Goal: Book appointment/travel/reservation

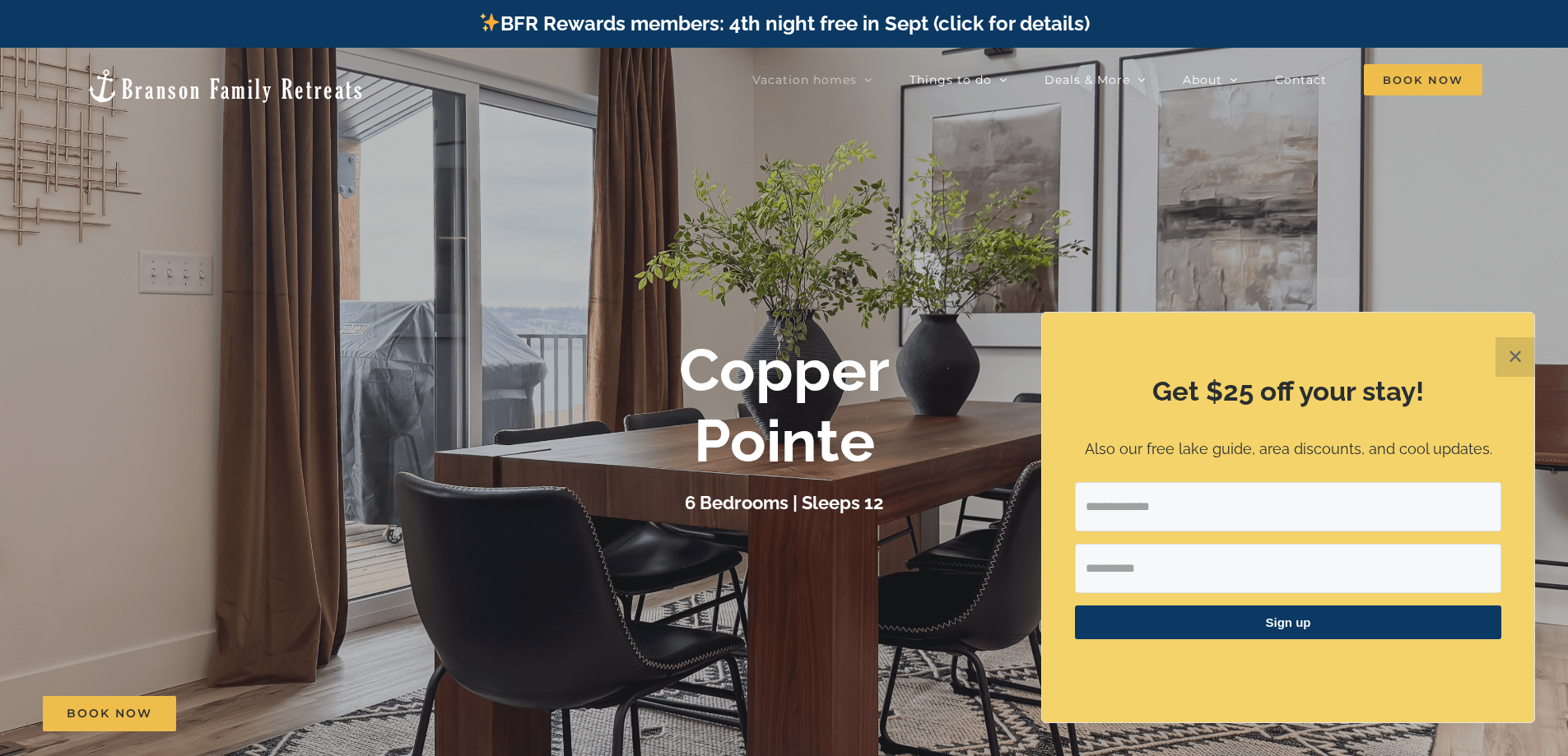
click at [1520, 364] on button "✕" at bounding box center [1516, 357] width 40 height 40
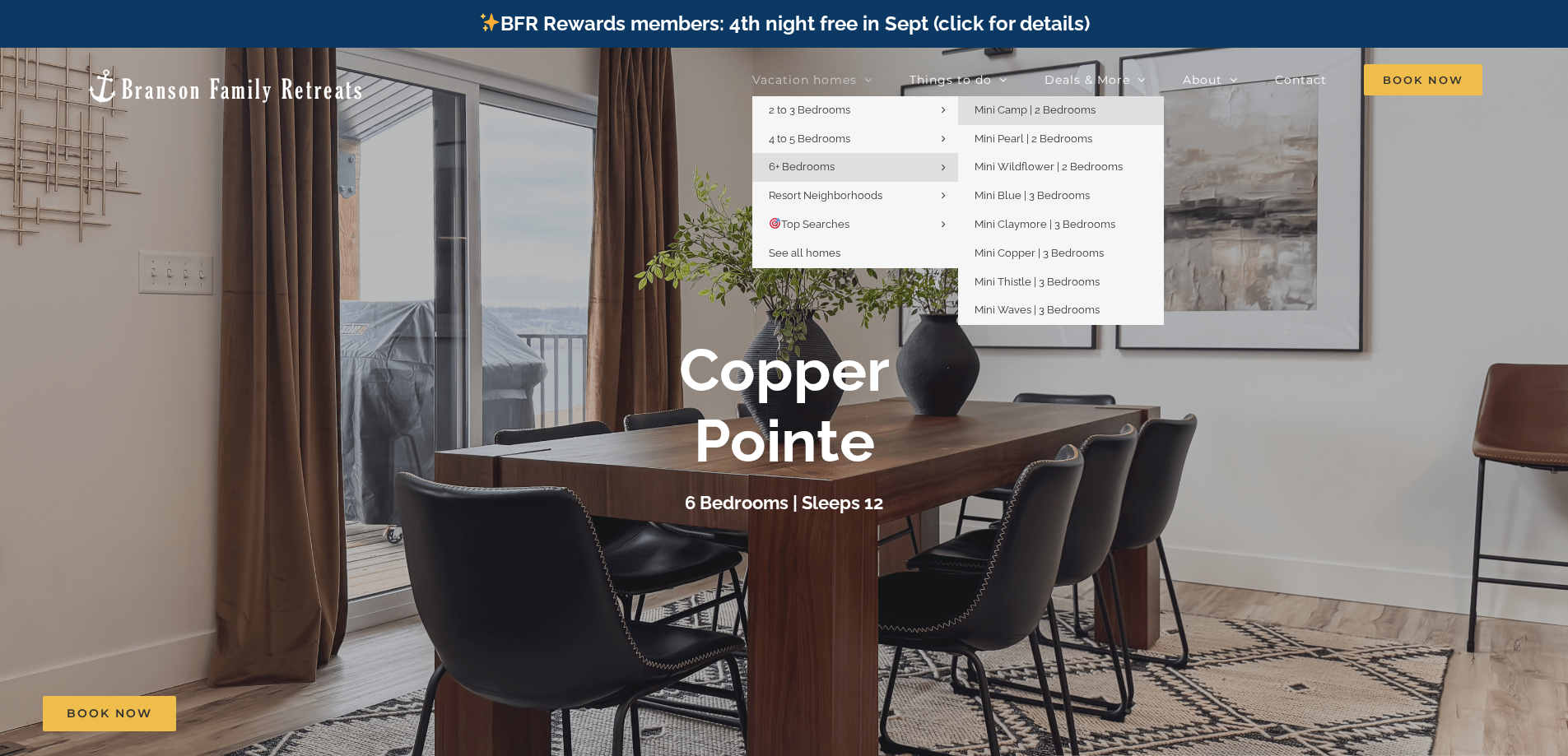
click at [1028, 108] on span "Mini Camp | 2 Bedrooms" at bounding box center [1034, 109] width 121 height 12
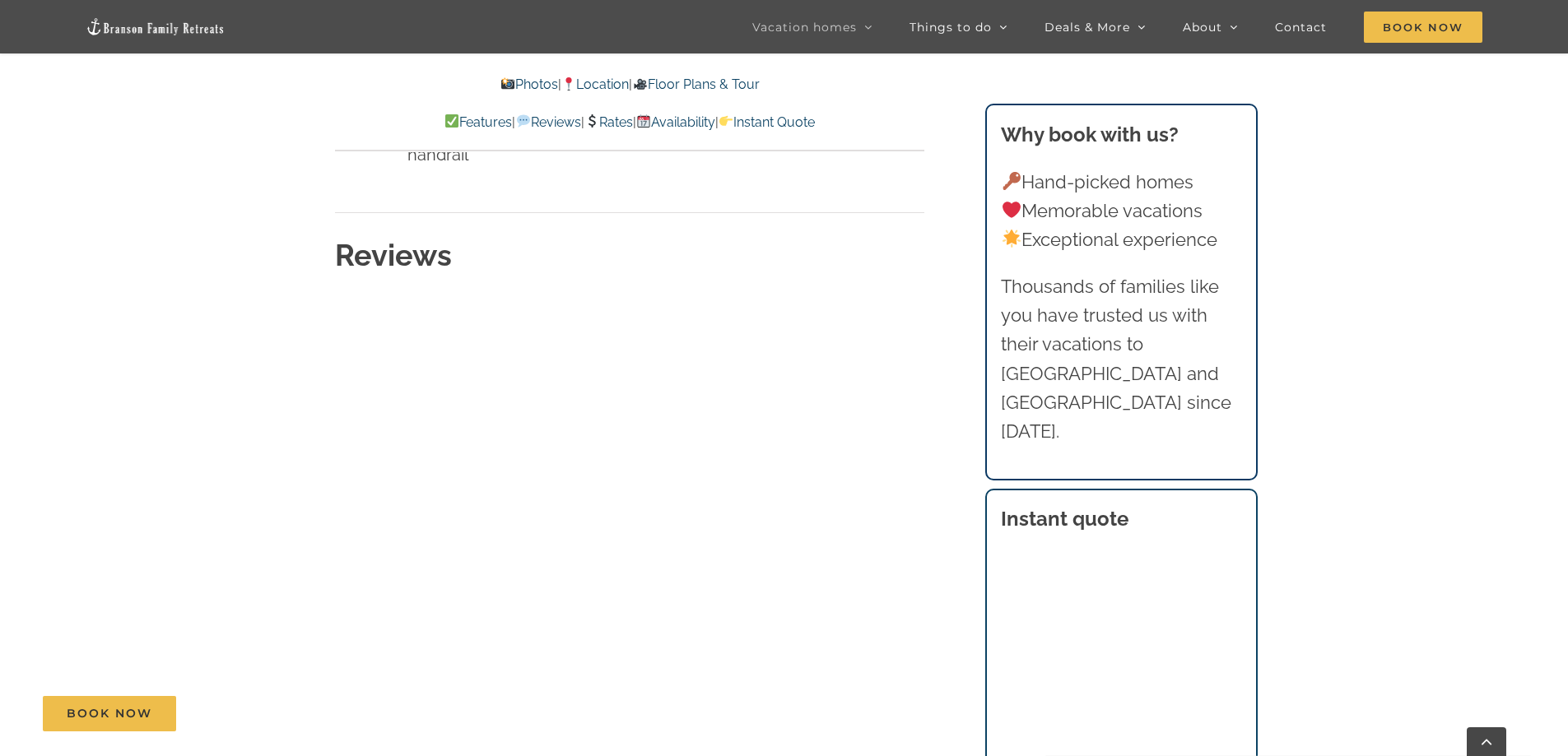
scroll to position [8143, 0]
